Goal: Transaction & Acquisition: Purchase product/service

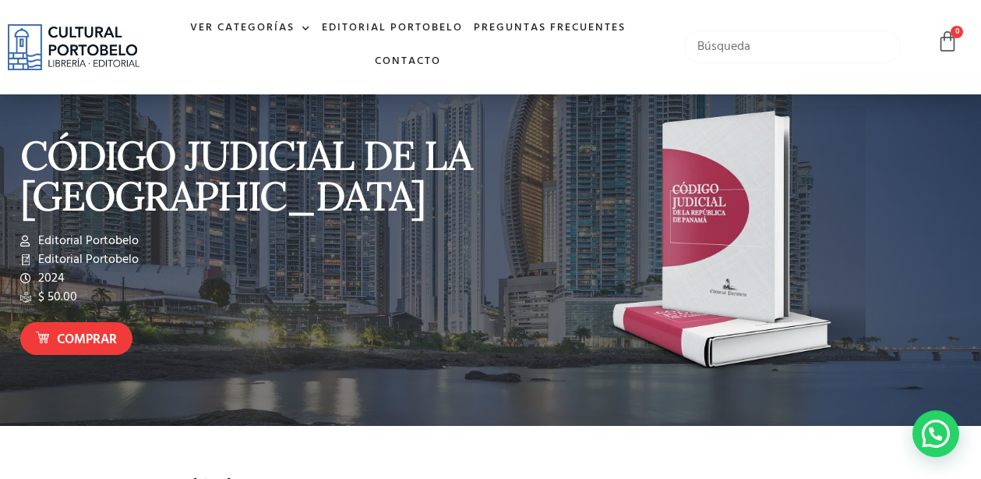
click at [754, 52] on input "text" at bounding box center [792, 46] width 217 height 33
click at [754, 53] on input "text" at bounding box center [792, 46] width 217 height 33
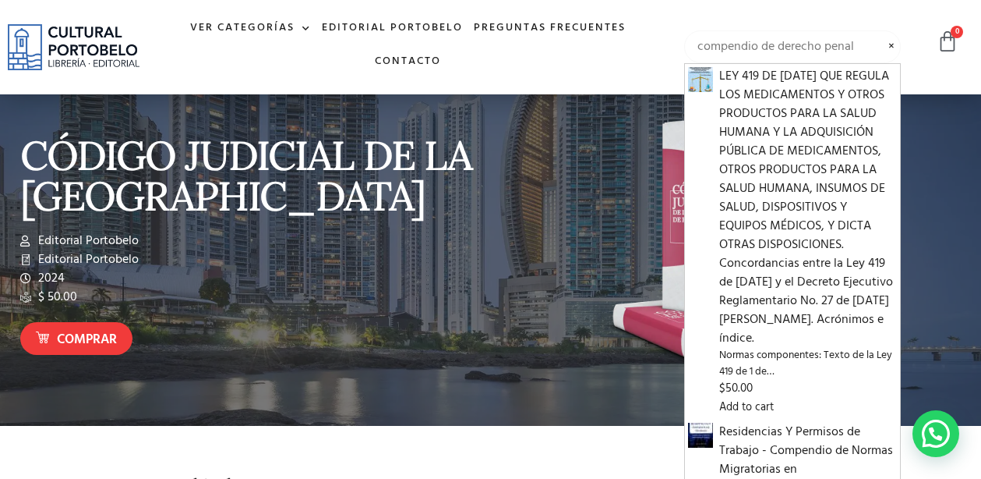
type input "compendio de derecho penal"
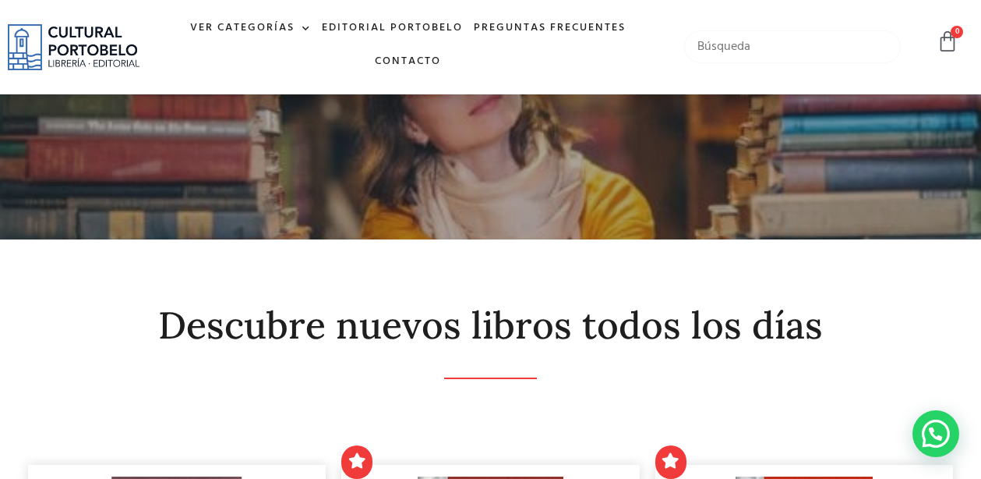
click at [712, 47] on input "text" at bounding box center [792, 46] width 217 height 33
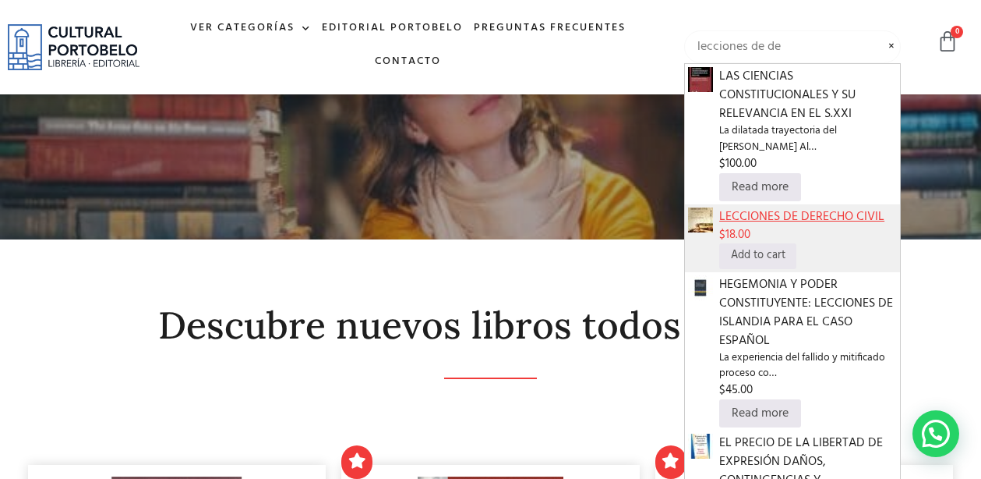
type input "lecciones de de"
click at [746, 211] on span "LECCIONES DE DERECHO CIVIL" at bounding box center [808, 216] width 178 height 19
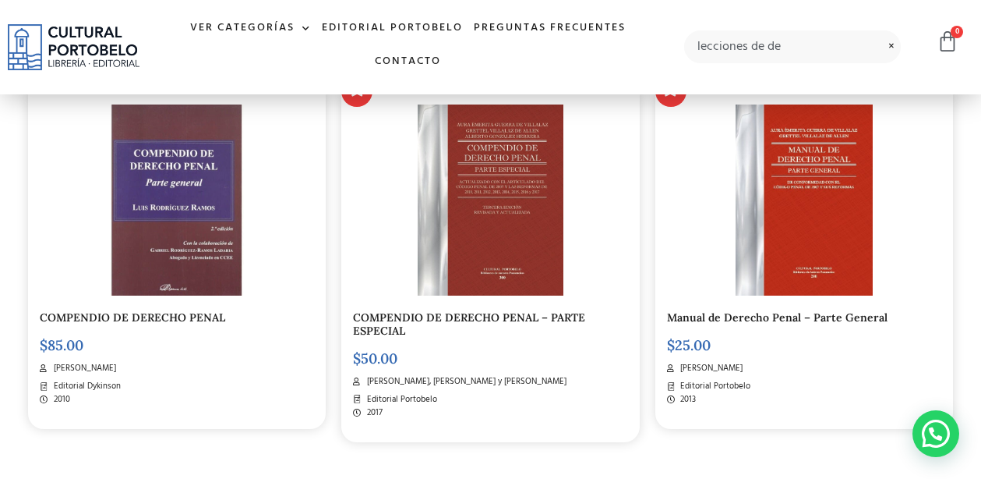
scroll to position [362, 0]
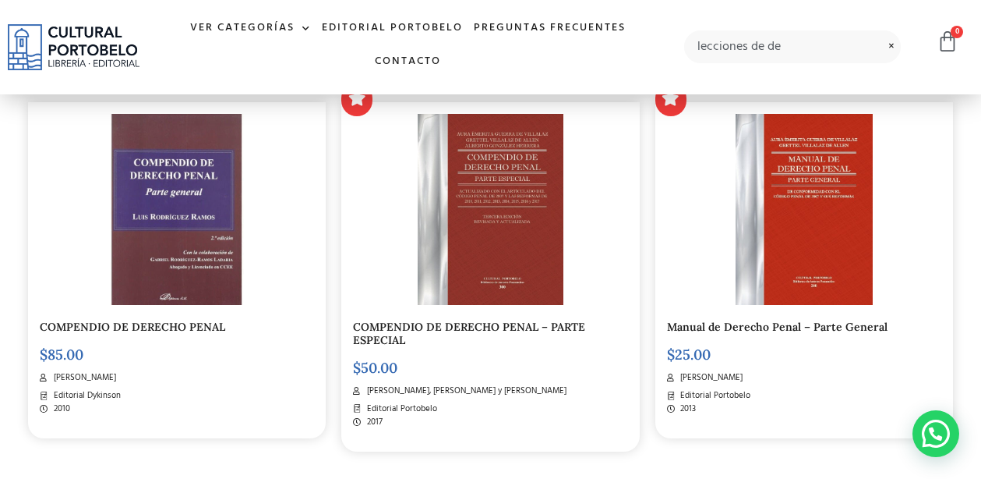
click at [479, 248] on img at bounding box center [491, 210] width 146 height 192
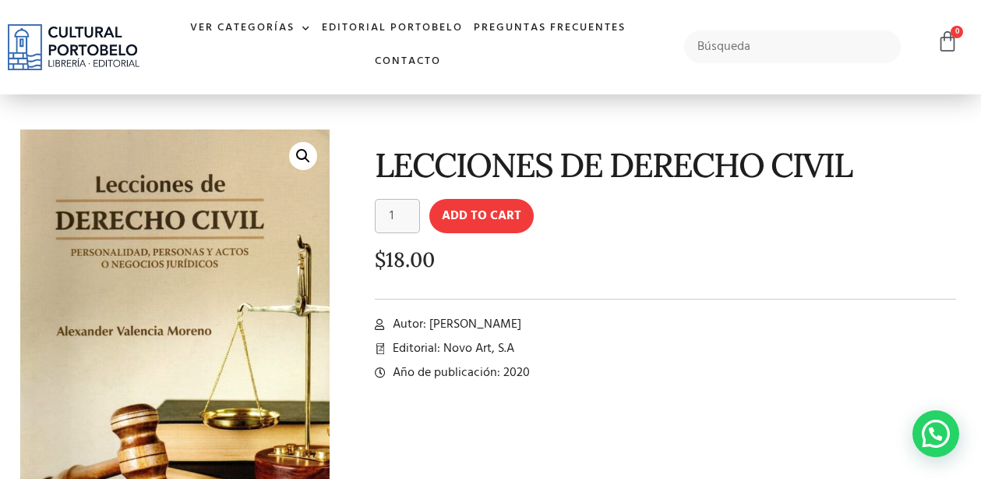
scroll to position [6, 0]
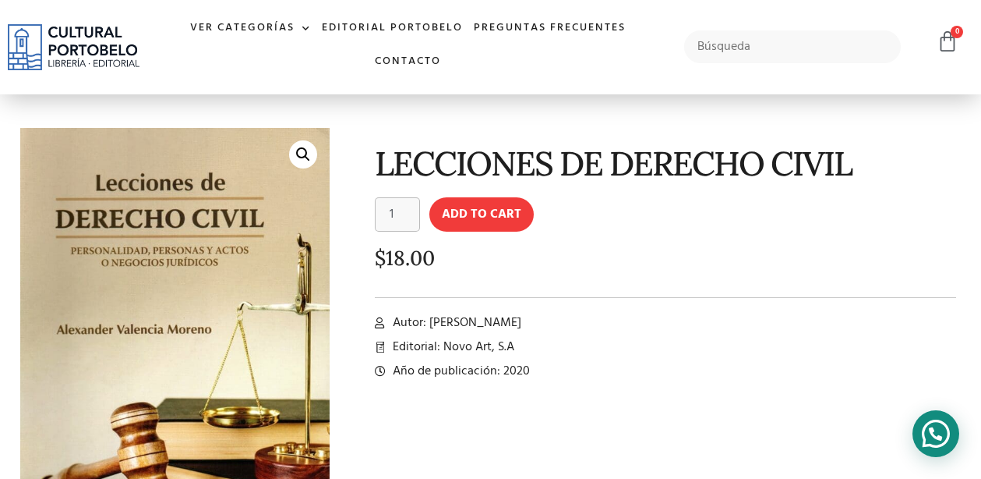
click at [927, 434] on div at bounding box center [936, 433] width 47 height 47
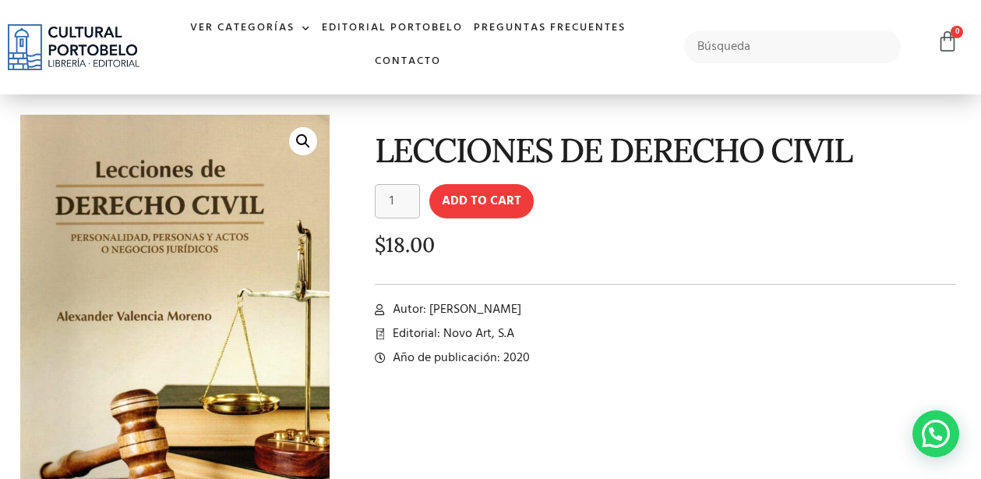
scroll to position [0, 0]
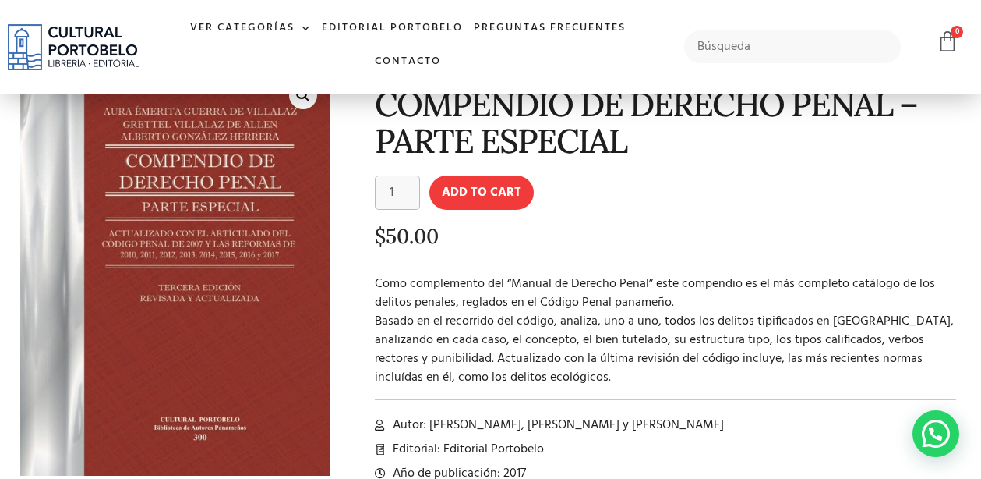
scroll to position [65, 0]
